Goal: Task Accomplishment & Management: Complete application form

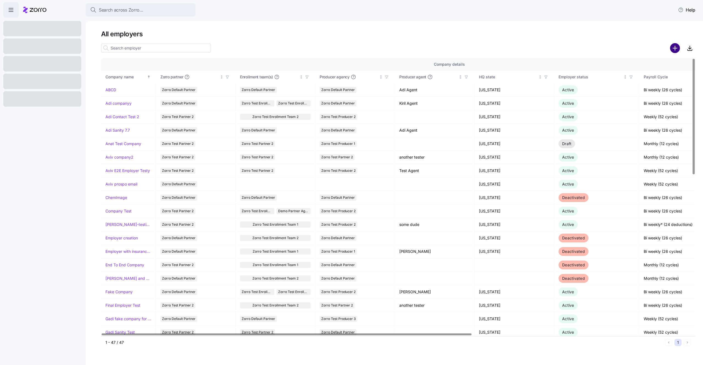
click at [677, 52] on circle "add icon" at bounding box center [674, 48] width 9 height 9
click at [126, 104] on link "Adi companyy" at bounding box center [118, 102] width 26 height 5
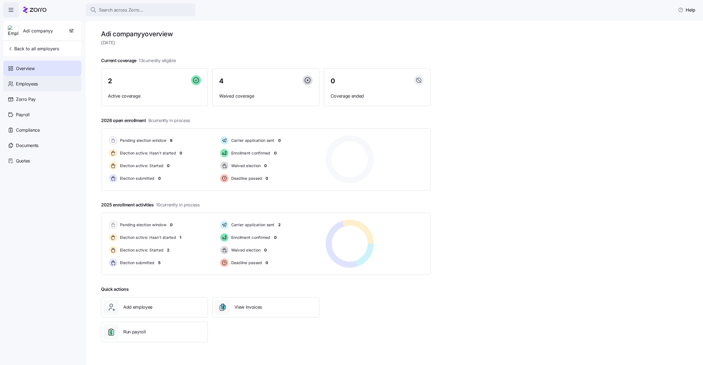
click at [33, 82] on span "Employees" at bounding box center [27, 83] width 22 height 7
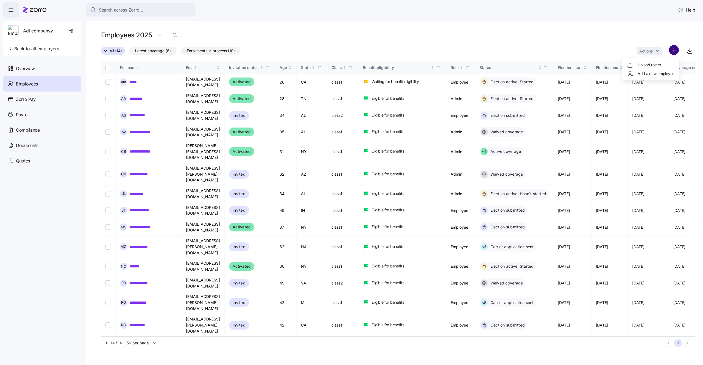
click at [673, 53] on html "Search across Zorro... Help Adi companyy Back to all employers Overview Employe…" at bounding box center [351, 180] width 703 height 361
click at [644, 72] on span "Add a new employee" at bounding box center [656, 73] width 37 height 5
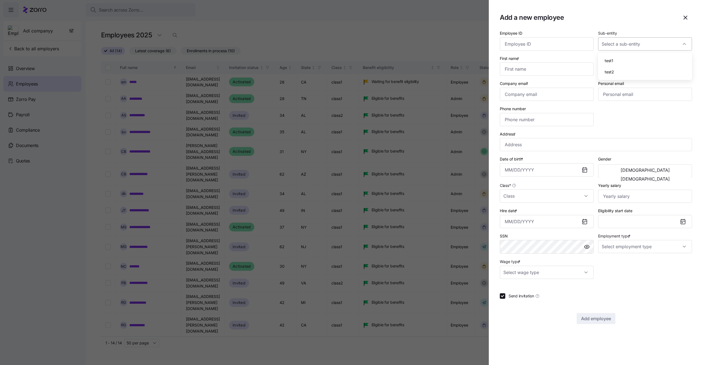
click at [603, 48] on input "Sub-entity" at bounding box center [645, 43] width 94 height 13
click at [571, 11] on section "Add a new employee Employee ID Sub-entity First name * Last name * Company emai…" at bounding box center [596, 182] width 214 height 365
click at [549, 72] on input "First name *" at bounding box center [547, 68] width 94 height 13
type input "mika"
click at [637, 71] on input "Last name *" at bounding box center [645, 68] width 94 height 13
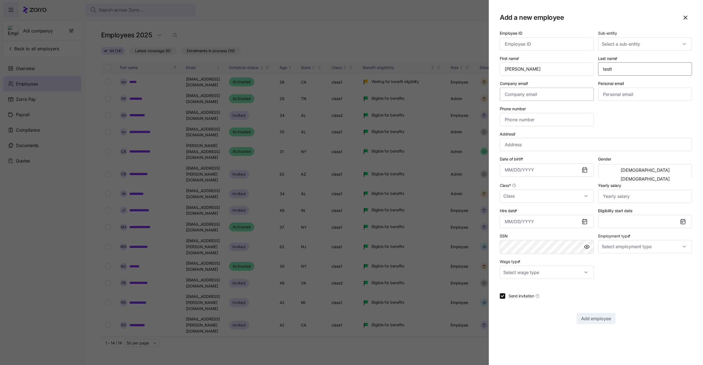
type input "testt"
click at [571, 96] on input "Company email *" at bounding box center [547, 94] width 94 height 13
type input "mika.a+122@myzorro.co"
click at [558, 143] on input "Address *" at bounding box center [596, 144] width 192 height 13
click at [534, 147] on input "Address *" at bounding box center [596, 144] width 192 height 13
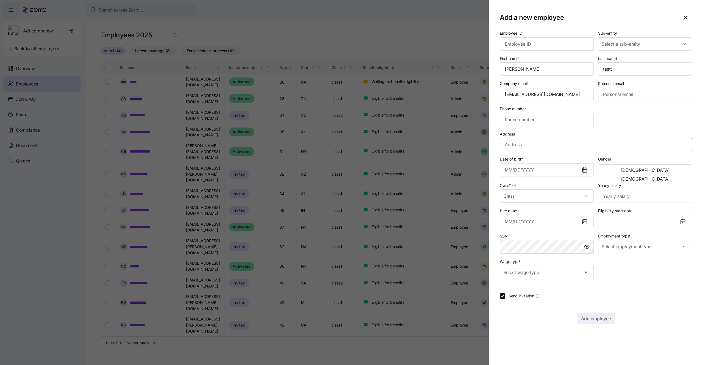
click at [534, 147] on input "Address *" at bounding box center [596, 144] width 192 height 13
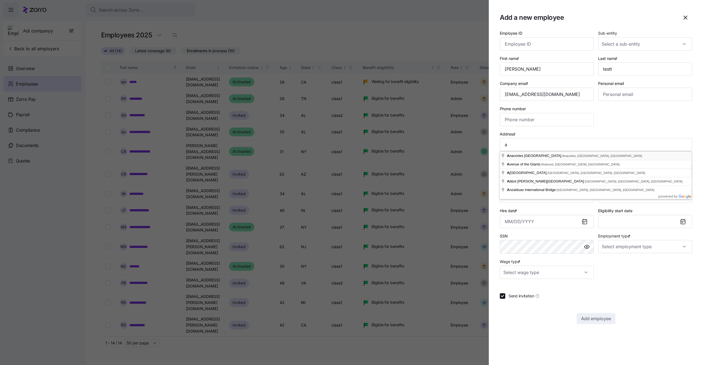
type input "Anacortes Ferry Terminal, Anacortes, WA 98221, USA"
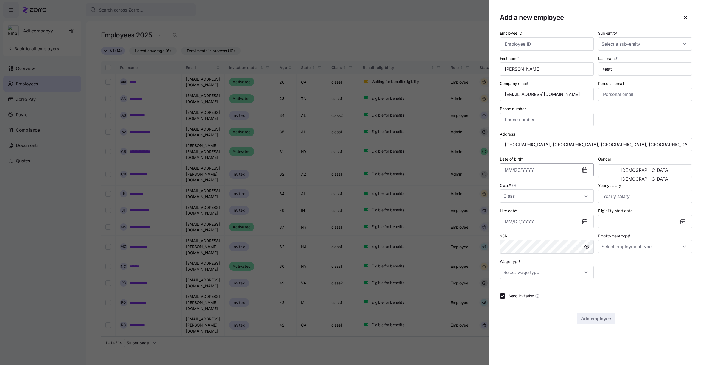
click at [535, 174] on input "Date of birth *" at bounding box center [547, 169] width 94 height 13
click at [550, 225] on button "1997" at bounding box center [551, 231] width 31 height 13
click at [550, 225] on button "Aug" at bounding box center [551, 231] width 31 height 13
click at [550, 225] on button "7" at bounding box center [551, 228] width 13 height 13
type input "August 7, 1997"
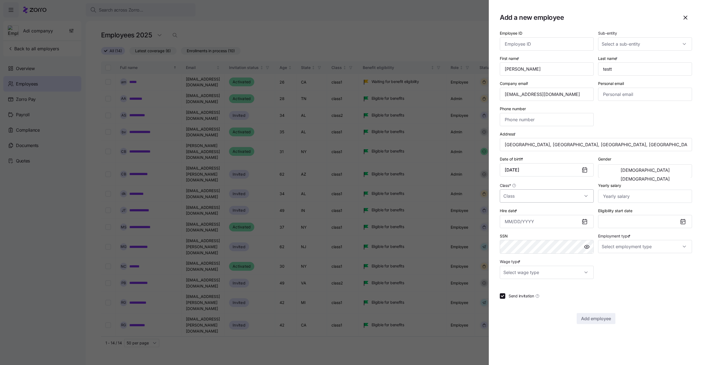
click at [572, 198] on input "Class *" at bounding box center [547, 195] width 94 height 13
click at [525, 220] on div "class1" at bounding box center [547, 224] width 90 height 12
type input "class1"
click at [664, 177] on span "Female" at bounding box center [645, 179] width 49 height 4
click at [555, 216] on input "Hire date *" at bounding box center [547, 221] width 94 height 13
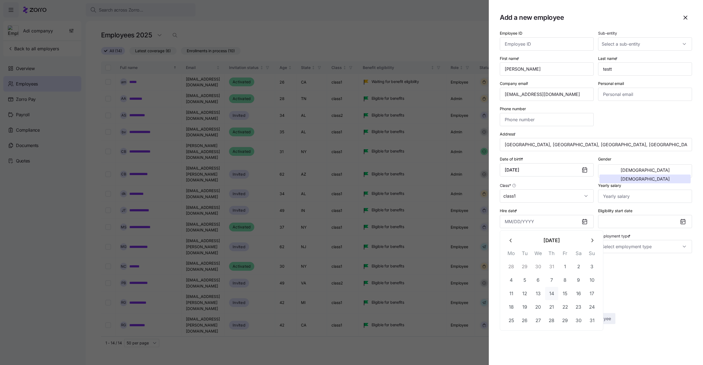
click at [550, 288] on button "14" at bounding box center [551, 293] width 13 height 13
type input "August 14, 2025"
click at [605, 245] on input "Employment type *" at bounding box center [645, 246] width 94 height 13
click at [608, 264] on span "Full Time" at bounding box center [613, 263] width 16 height 6
type input "Full Time"
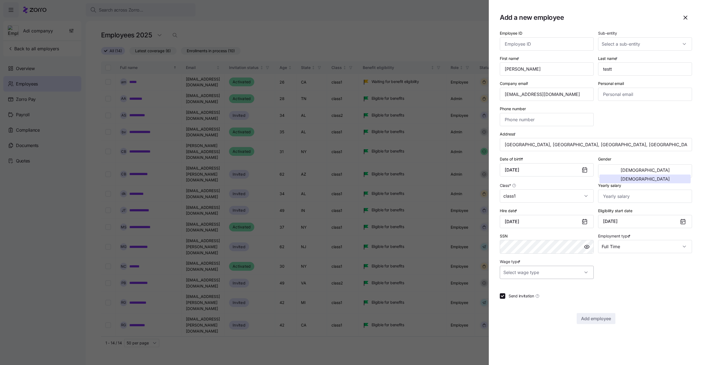
click at [564, 273] on input "Wage type *" at bounding box center [547, 272] width 94 height 13
click at [532, 291] on div "Salary" at bounding box center [547, 289] width 90 height 12
type input "Salary"
click at [595, 318] on span "Add employee" at bounding box center [596, 318] width 30 height 7
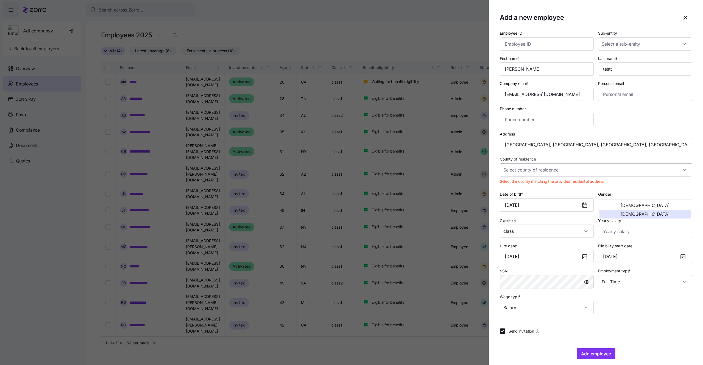
click at [583, 172] on input "County of residence" at bounding box center [596, 169] width 192 height 13
click at [549, 185] on span "San Juan County, Washington" at bounding box center [537, 186] width 63 height 6
type input "San Juan County, Washington"
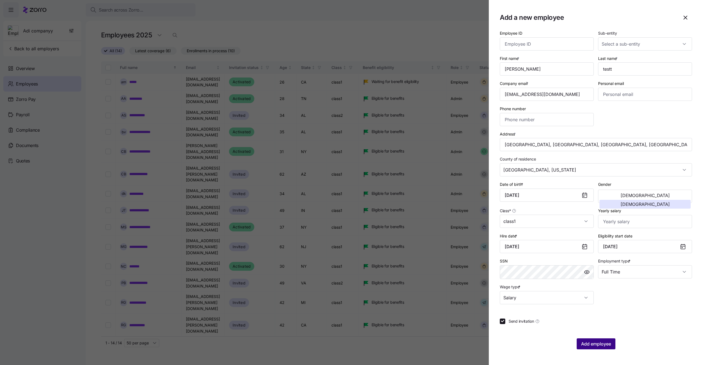
click at [596, 339] on button "Add employee" at bounding box center [596, 343] width 39 height 11
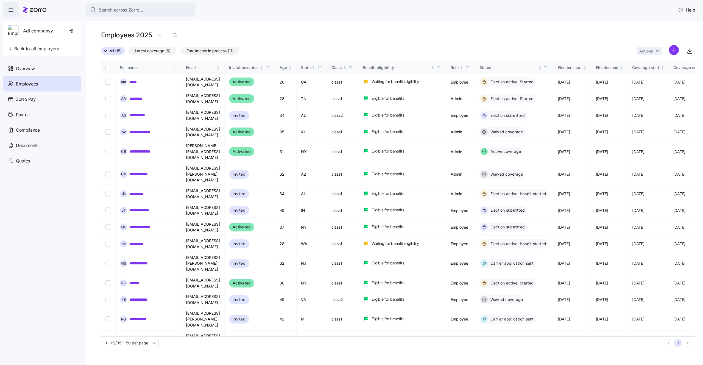
click at [498, 43] on div "Employees 2025" at bounding box center [398, 37] width 594 height 15
click at [27, 70] on span "Overview" at bounding box center [25, 68] width 19 height 7
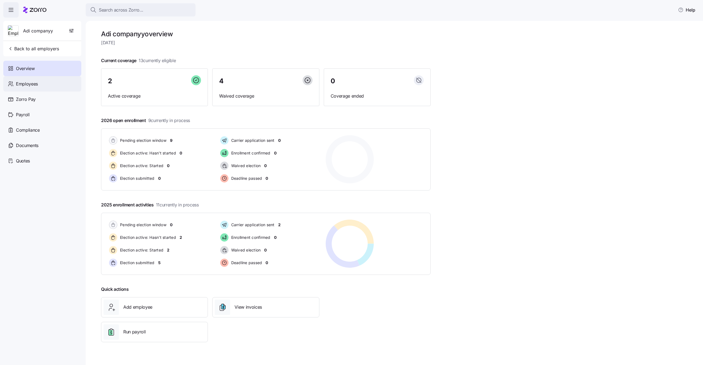
click at [29, 83] on span "Employees" at bounding box center [27, 83] width 22 height 7
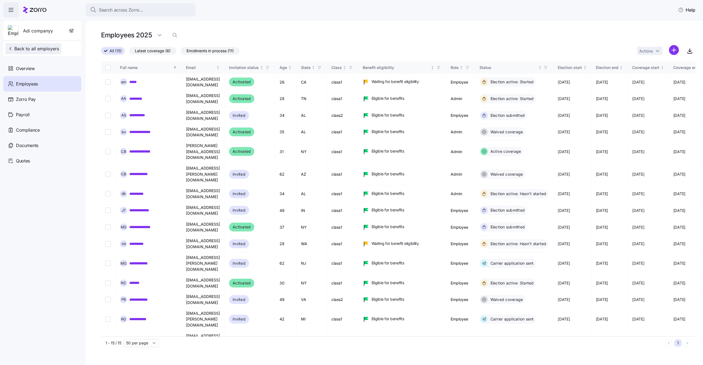
click at [25, 49] on span "Back to all employers" at bounding box center [33, 48] width 51 height 7
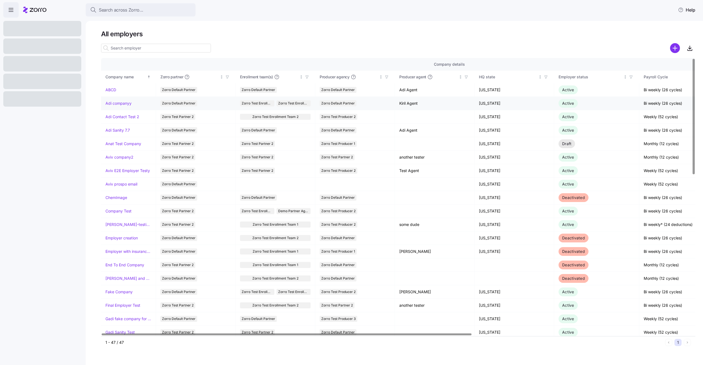
click at [119, 104] on link "Adi companyy" at bounding box center [118, 102] width 26 height 5
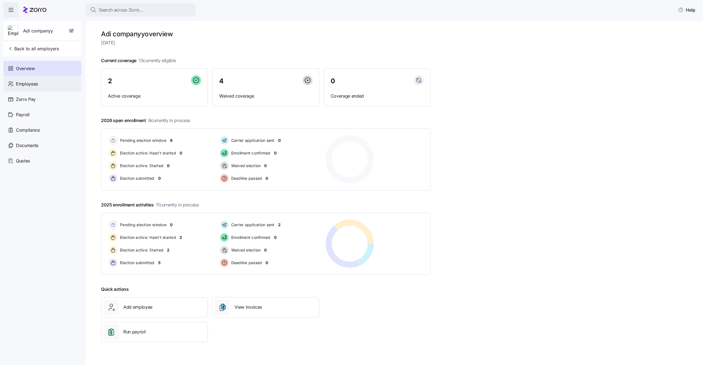
click at [35, 80] on span "Employees" at bounding box center [27, 83] width 22 height 7
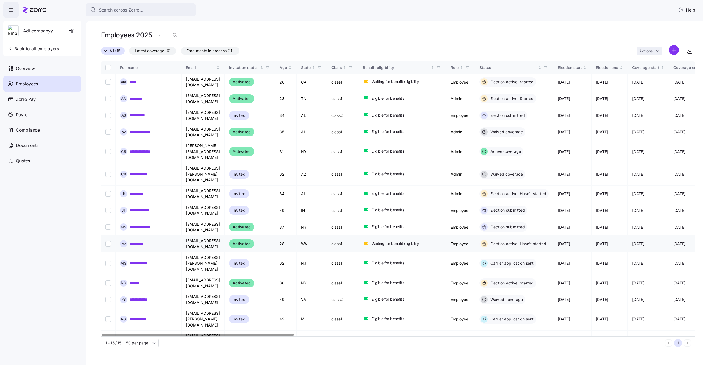
click at [108, 241] on input "Select record 10" at bounding box center [107, 243] width 5 height 5
checkbox input "true"
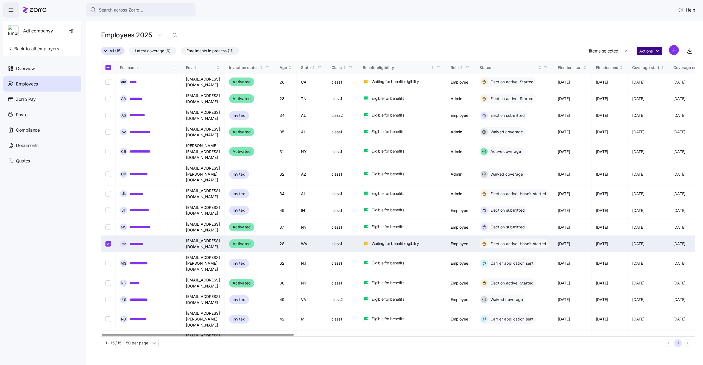
click at [644, 49] on html "Search across Zorro... Help Adi companyy Back to all employers Overview Employe…" at bounding box center [351, 180] width 703 height 361
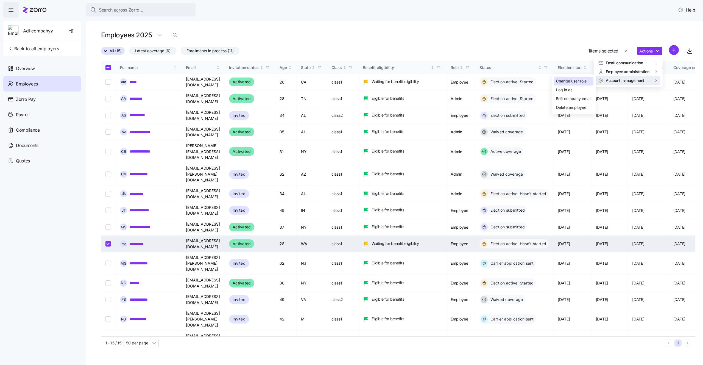
click at [584, 83] on div "Change user role" at bounding box center [571, 81] width 30 height 6
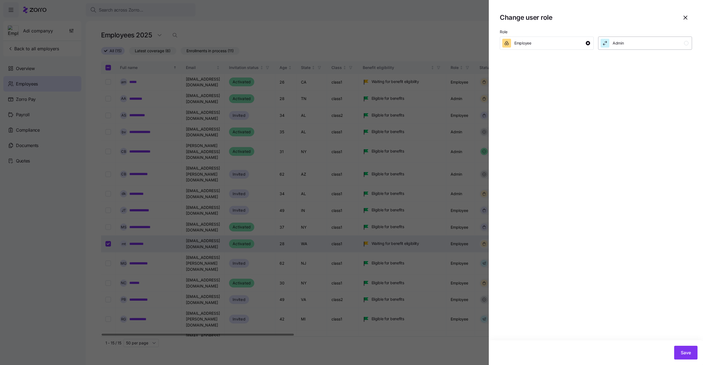
click at [644, 46] on div "Admin" at bounding box center [644, 43] width 88 height 9
click at [683, 348] on button "Save" at bounding box center [685, 352] width 23 height 14
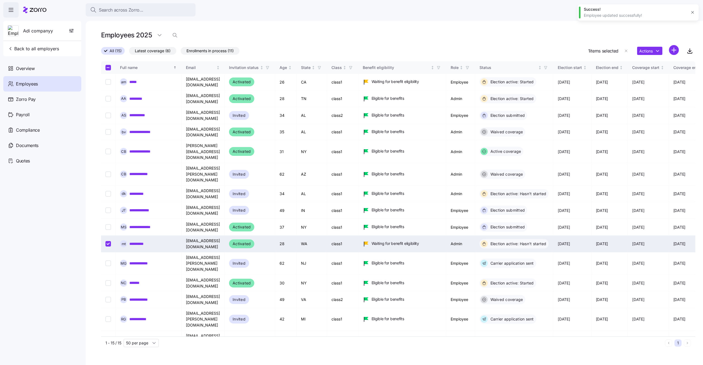
click at [691, 12] on icon "button" at bounding box center [692, 12] width 4 height 4
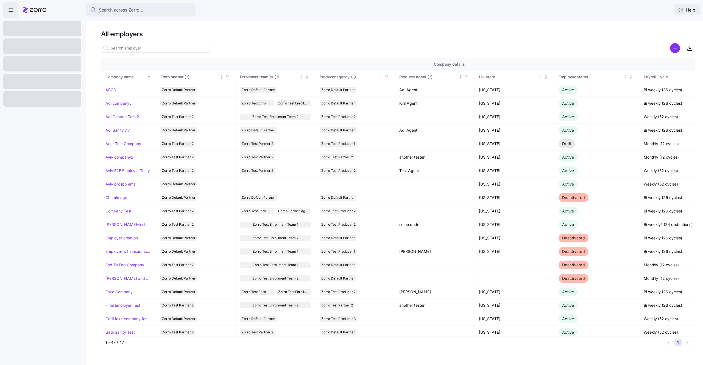
click at [692, 12] on span "Help" at bounding box center [686, 10] width 17 height 7
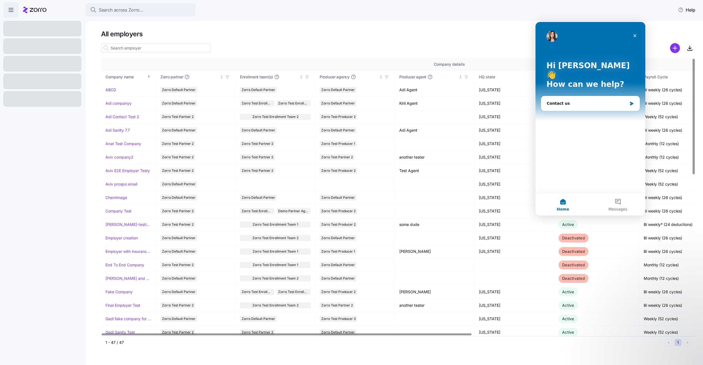
click at [492, 35] on h1 "All employers" at bounding box center [398, 34] width 594 height 9
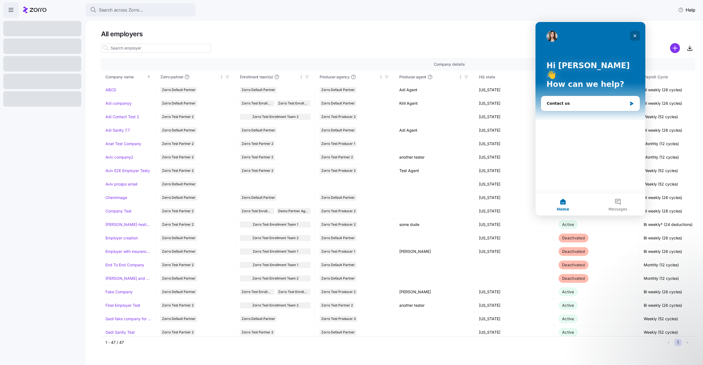
click at [637, 36] on div "Close" at bounding box center [635, 36] width 10 height 10
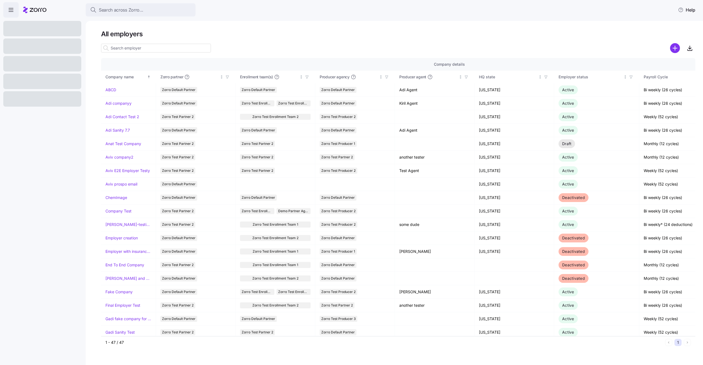
click at [13, 10] on icon "button" at bounding box center [11, 10] width 7 height 7
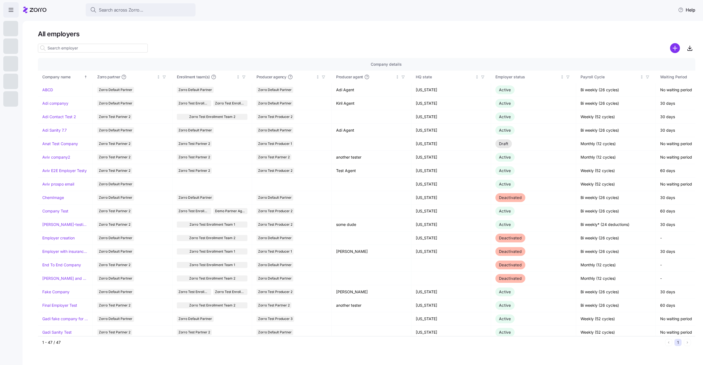
click at [14, 12] on span "button" at bounding box center [11, 9] width 15 height 15
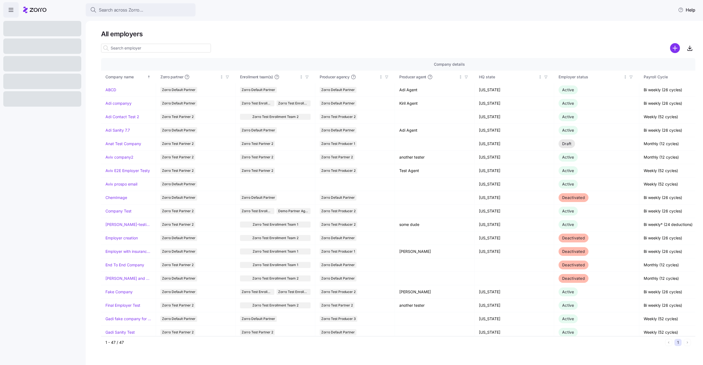
click at [28, 12] on icon at bounding box center [34, 10] width 23 height 7
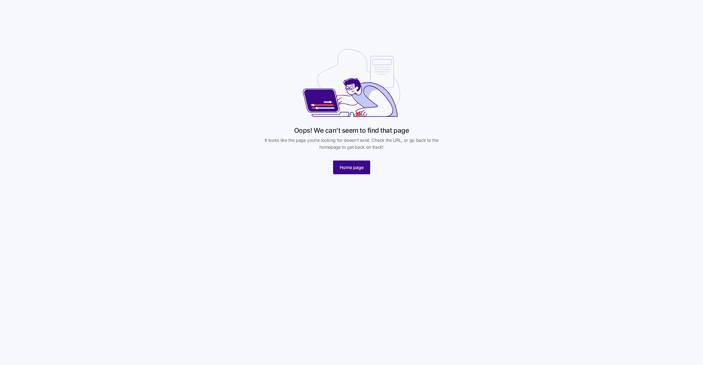
click at [348, 167] on span "Home page" at bounding box center [352, 167] width 24 height 7
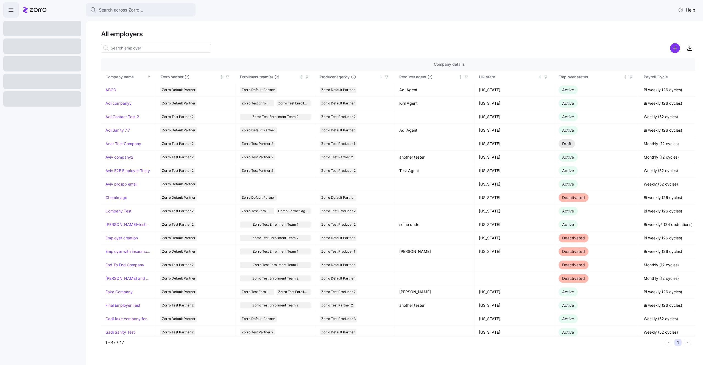
click at [30, 7] on icon at bounding box center [34, 10] width 23 height 7
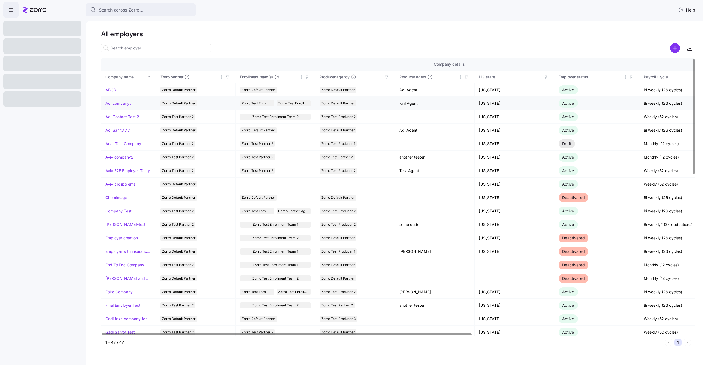
click at [119, 105] on link "Adi companyy" at bounding box center [118, 102] width 26 height 5
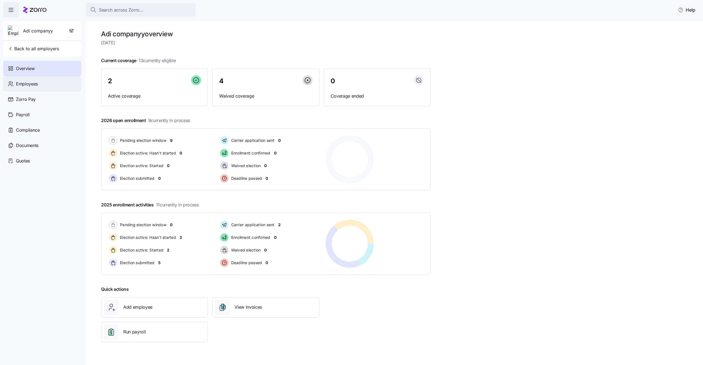
click at [47, 80] on div "Employees" at bounding box center [42, 83] width 78 height 15
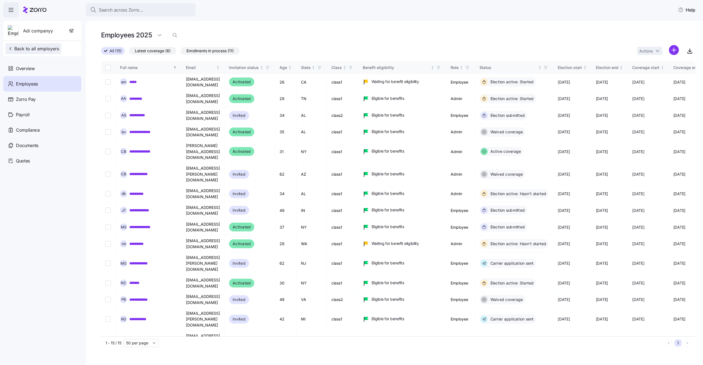
click at [19, 46] on span "Back to all employers" at bounding box center [33, 48] width 51 height 7
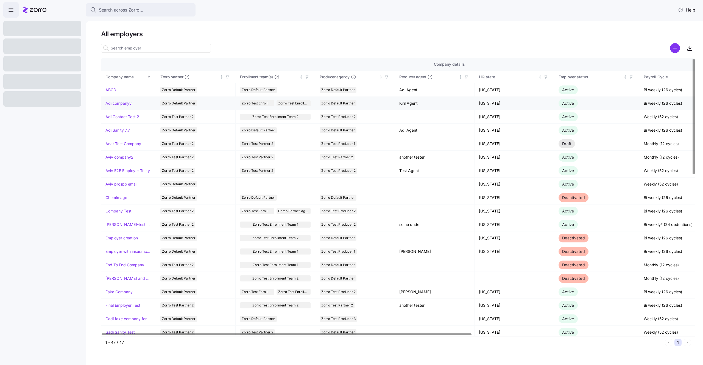
click at [119, 103] on link "Adi companyy" at bounding box center [118, 102] width 26 height 5
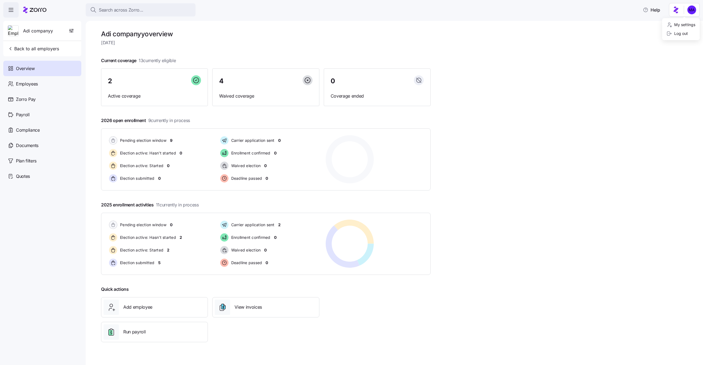
click at [673, 12] on html "Search across Zorro... Help Adi companyy Back to all employers Overview Employe…" at bounding box center [351, 180] width 703 height 361
click at [674, 32] on div "Log out" at bounding box center [676, 33] width 21 height 6
